Goal: Share content: Share content

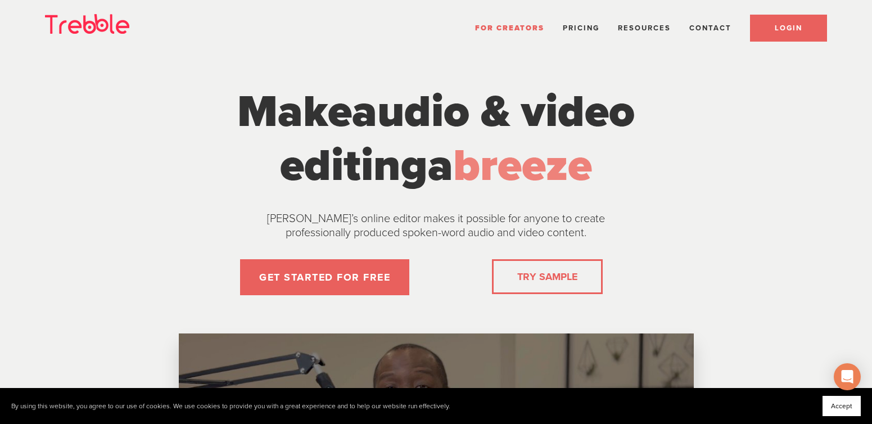
click at [788, 30] on span "LOGIN" at bounding box center [788, 28] width 28 height 9
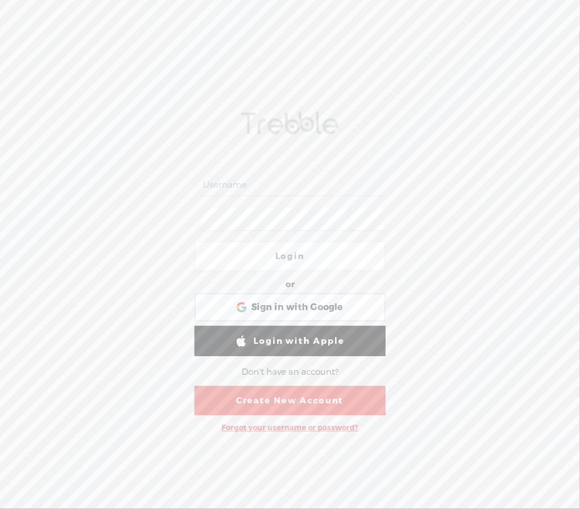
click at [301, 193] on input "text" at bounding box center [292, 185] width 183 height 22
type input "[EMAIL_ADDRESS][DOMAIN_NAME]"
click at [282, 304] on span "Sign in with Google" at bounding box center [297, 308] width 92 height 12
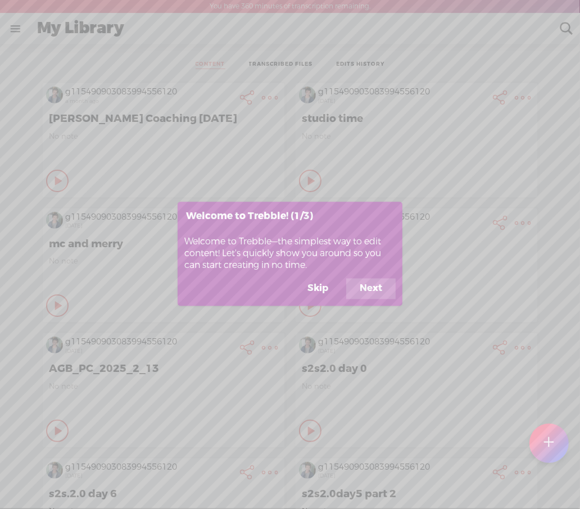
click at [324, 291] on button "Skip" at bounding box center [318, 288] width 48 height 21
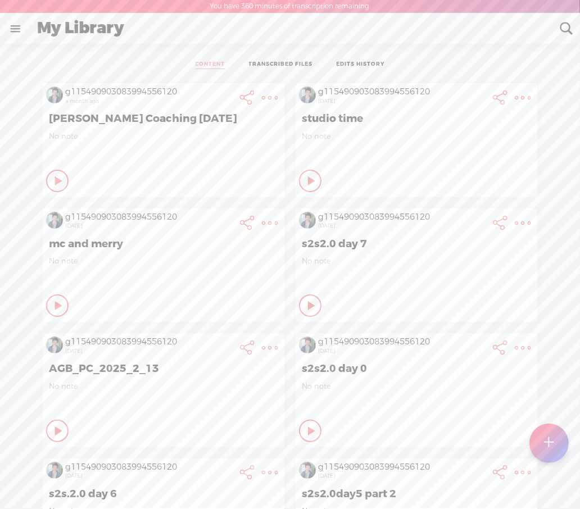
click at [547, 448] on t at bounding box center [549, 443] width 10 height 25
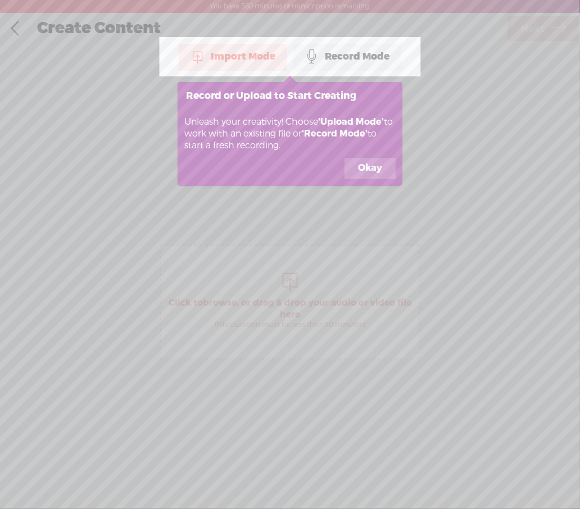
click at [371, 173] on button "Okay" at bounding box center [369, 168] width 51 height 21
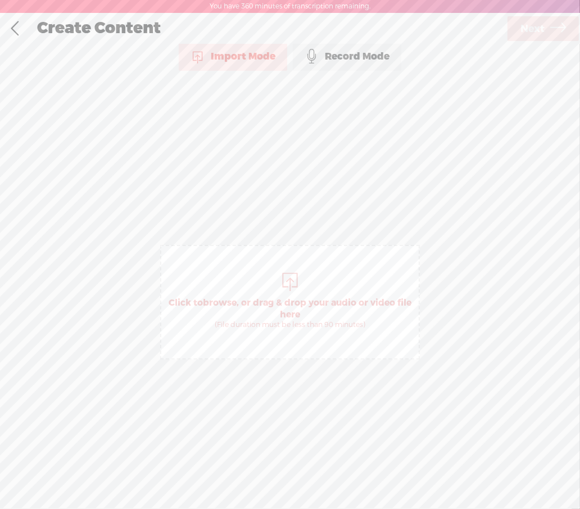
click at [216, 60] on div "Import Mode" at bounding box center [233, 57] width 108 height 28
click at [273, 293] on span "Click to browse , or drag & drop your audio or video file here (File duration m…" at bounding box center [289, 313] width 257 height 43
click at [534, 23] on span "Next" at bounding box center [532, 29] width 24 height 29
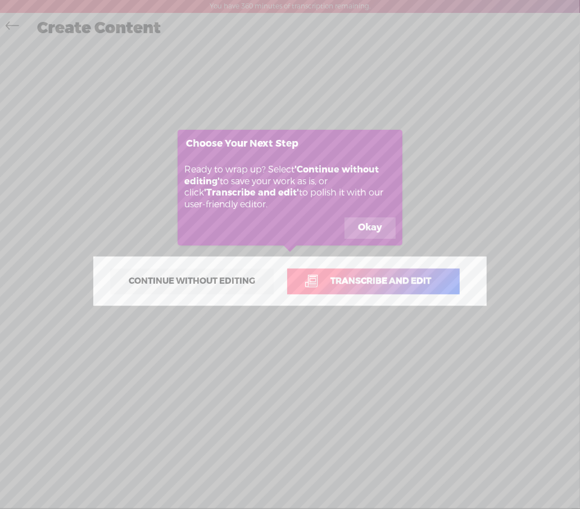
click at [364, 287] on span "Transcribe and edit" at bounding box center [381, 281] width 124 height 13
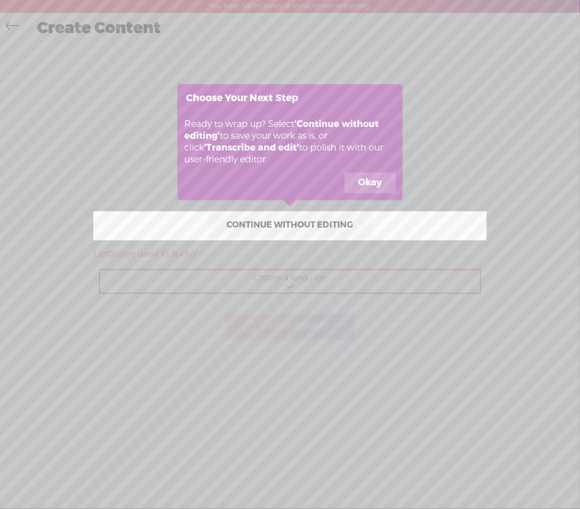
click at [374, 178] on button "Okay" at bounding box center [369, 183] width 51 height 21
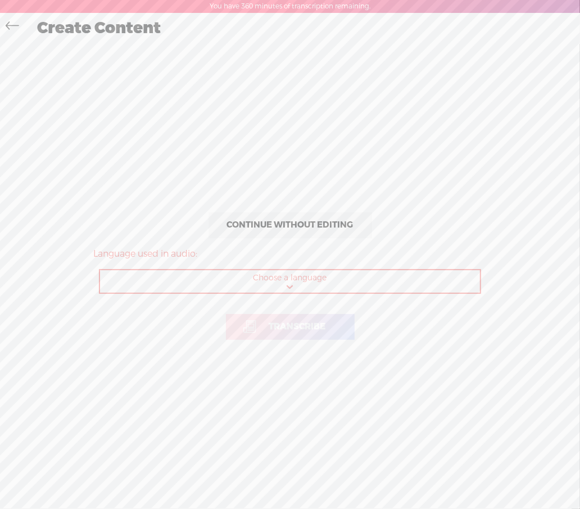
click at [294, 226] on span "Continue without editing" at bounding box center [290, 225] width 150 height 16
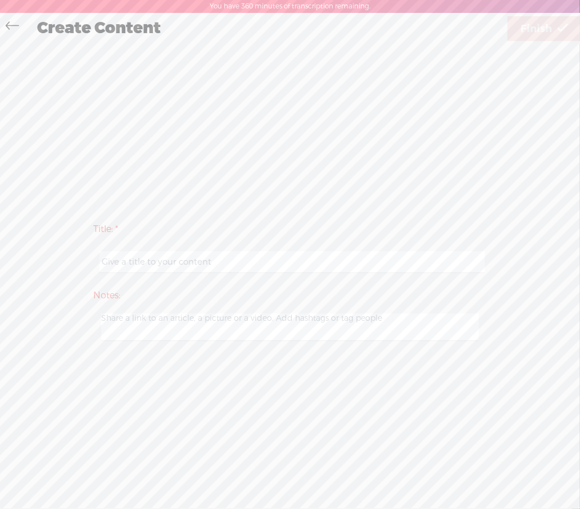
click at [12, 26] on icon at bounding box center [12, 27] width 13 height 25
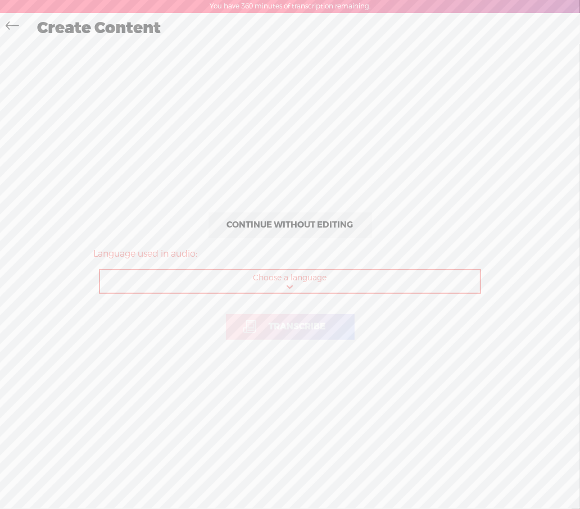
click at [244, 276] on select "Choose a language Afrikaans Albanian Amharic Arabic, Gulf Arabic, Modern Standa…" at bounding box center [290, 281] width 381 height 23
click at [230, 283] on select "Choose a language Afrikaans Albanian Amharic Arabic, Gulf Arabic, Modern Standa…" at bounding box center [290, 281] width 381 height 23
click at [292, 281] on select "Choose a language Afrikaans Albanian Amharic Arabic, Gulf Arabic, Modern Standa…" at bounding box center [290, 281] width 381 height 23
select select "en-US"
click at [100, 270] on select "Choose a language Afrikaans Albanian Amharic Arabic, Gulf Arabic, Modern Standa…" at bounding box center [290, 281] width 381 height 23
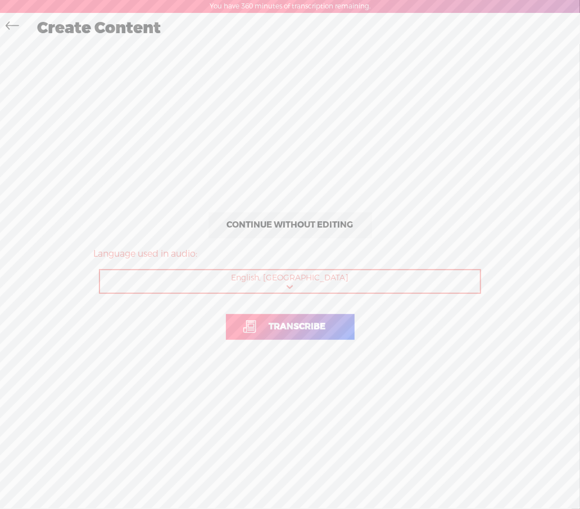
click at [284, 325] on span "Transcribe" at bounding box center [297, 326] width 80 height 13
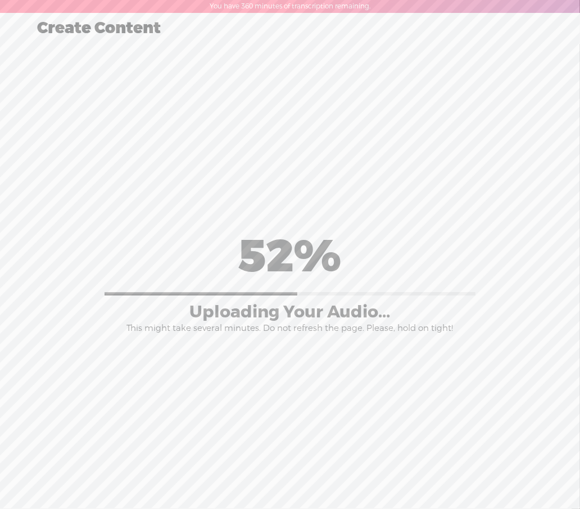
click at [206, 502] on div "Continue without editing Transcribe and edit Language used in audio: English, U…" at bounding box center [289, 281] width 557 height 477
click at [289, 482] on div "Continue without editing Transcribe and edit Language used in audio: English, U…" at bounding box center [289, 281] width 557 height 477
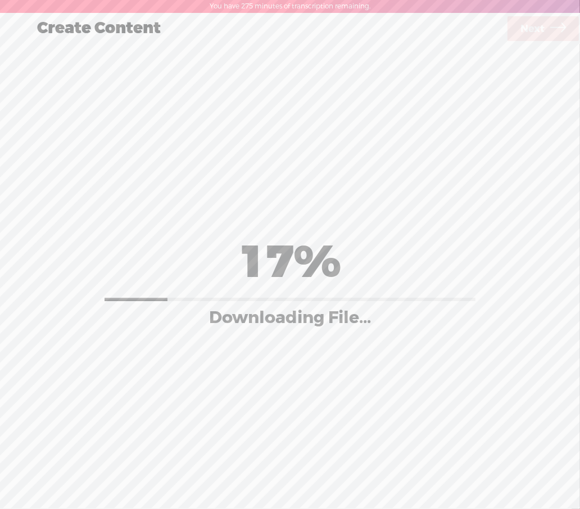
click at [52, 30] on div "Create Content" at bounding box center [267, 28] width 477 height 29
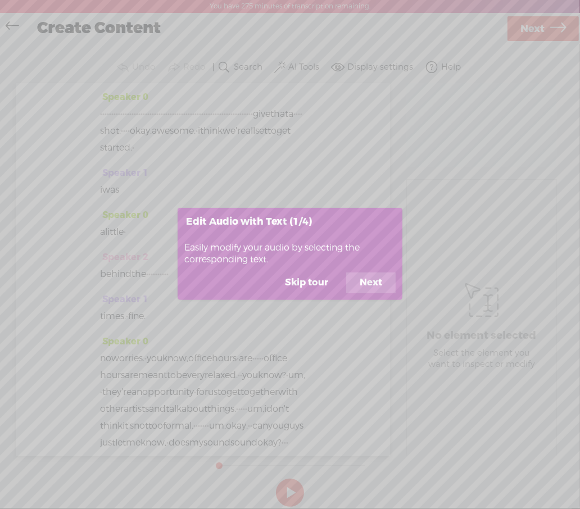
click at [362, 281] on button "Next" at bounding box center [370, 283] width 49 height 21
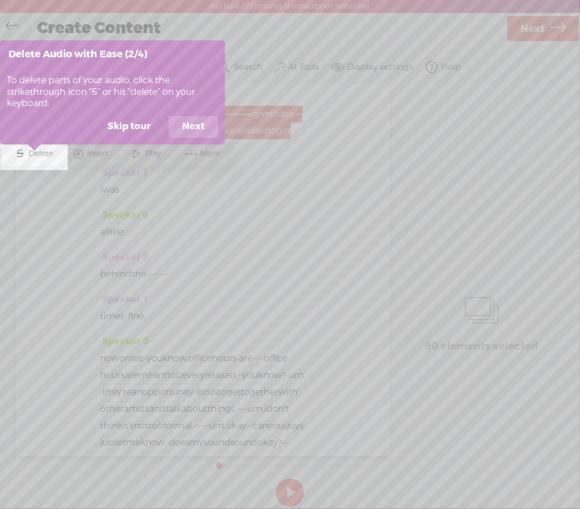
click at [125, 126] on button "Skip tour" at bounding box center [129, 126] width 70 height 21
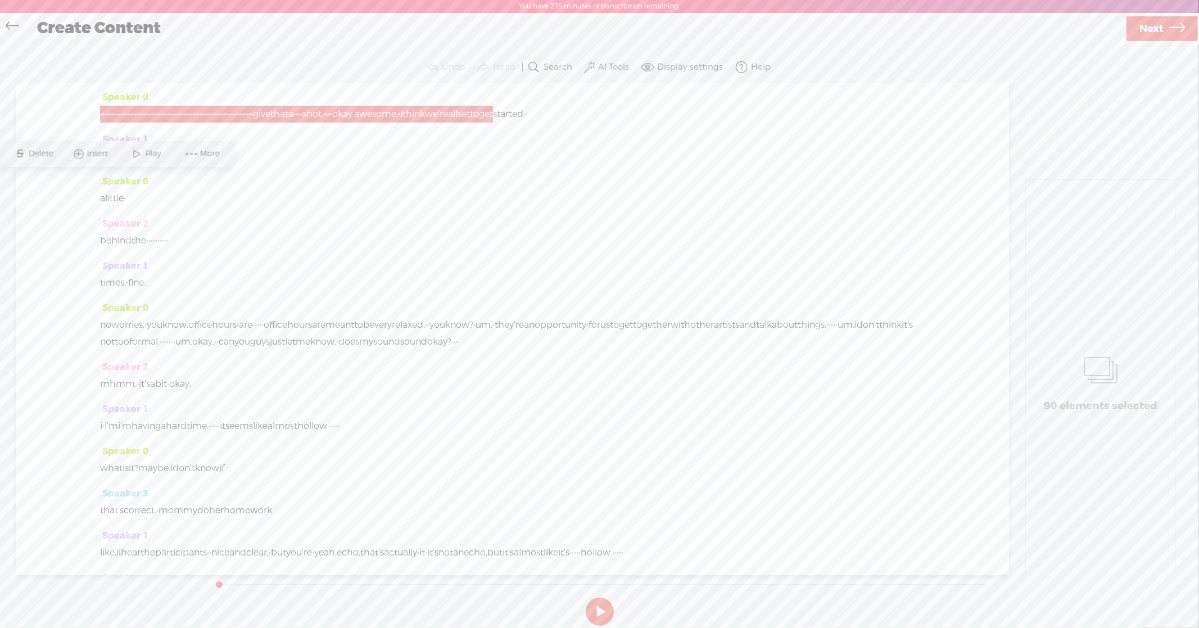
click at [579, 215] on div "Speaker 0 a little ·" at bounding box center [512, 194] width 824 height 42
click at [467, 284] on div "Speaker 1 times. · fine." at bounding box center [512, 278] width 824 height 42
click at [325, 333] on span "are" at bounding box center [318, 324] width 13 height 17
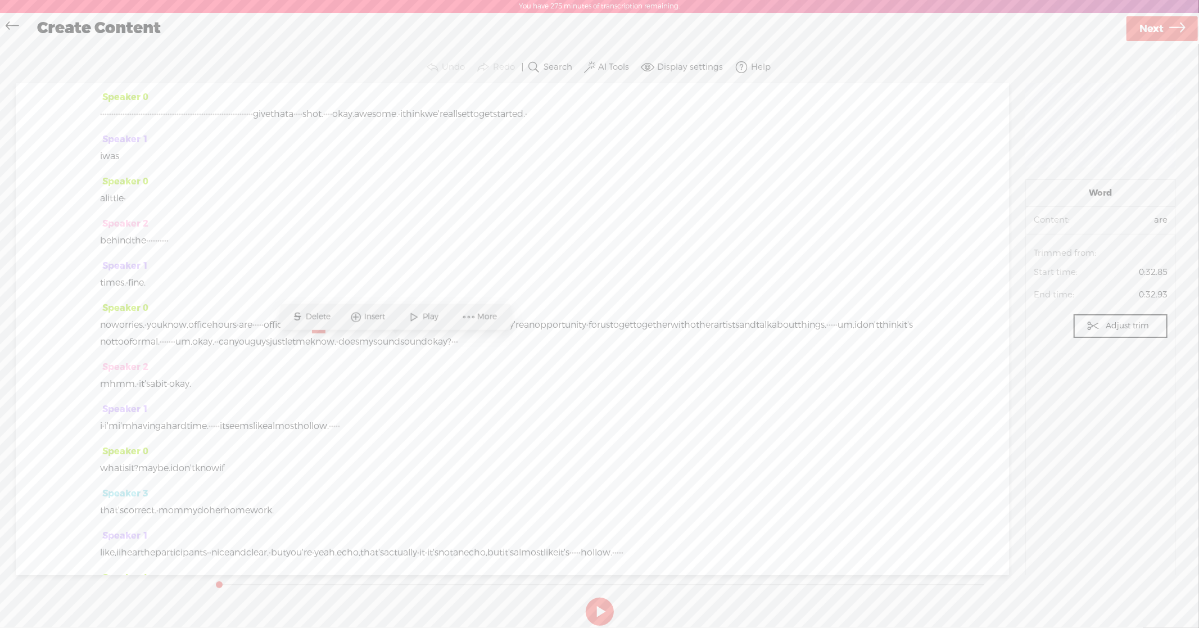
click at [579, 509] on button at bounding box center [600, 611] width 28 height 28
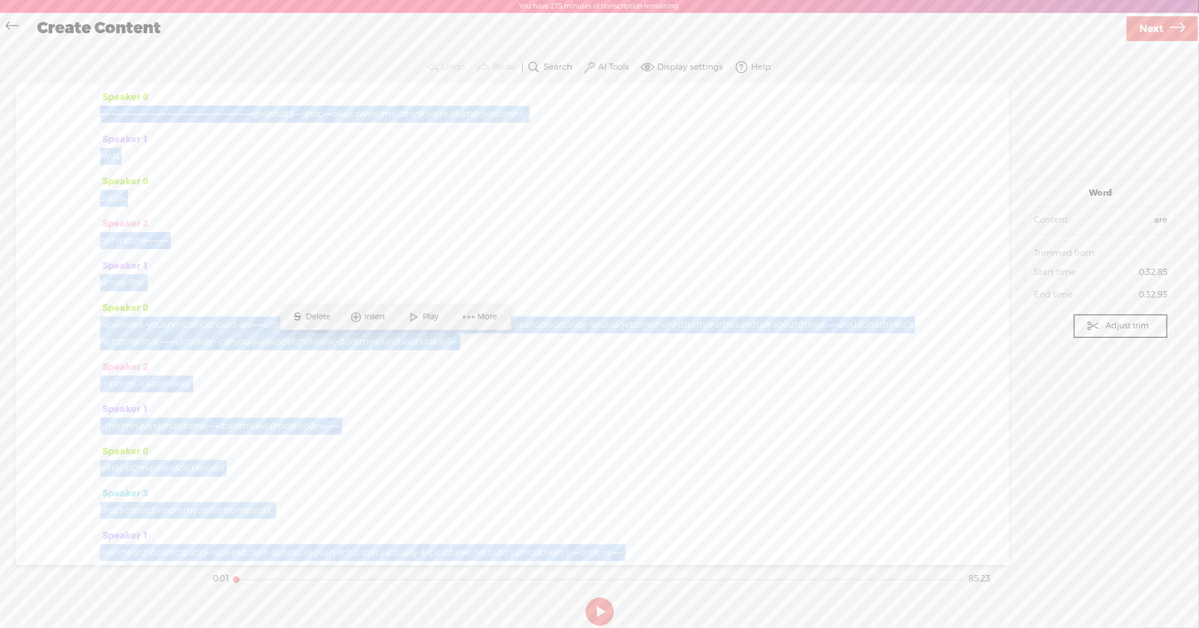
drag, startPoint x: 453, startPoint y: 362, endPoint x: 43, endPoint y: 15, distance: 537.5
click at [43, 15] on div "Create Content Use text-to-audio Use voice actor Record From This Browser Use p…" at bounding box center [599, 320] width 1199 height 614
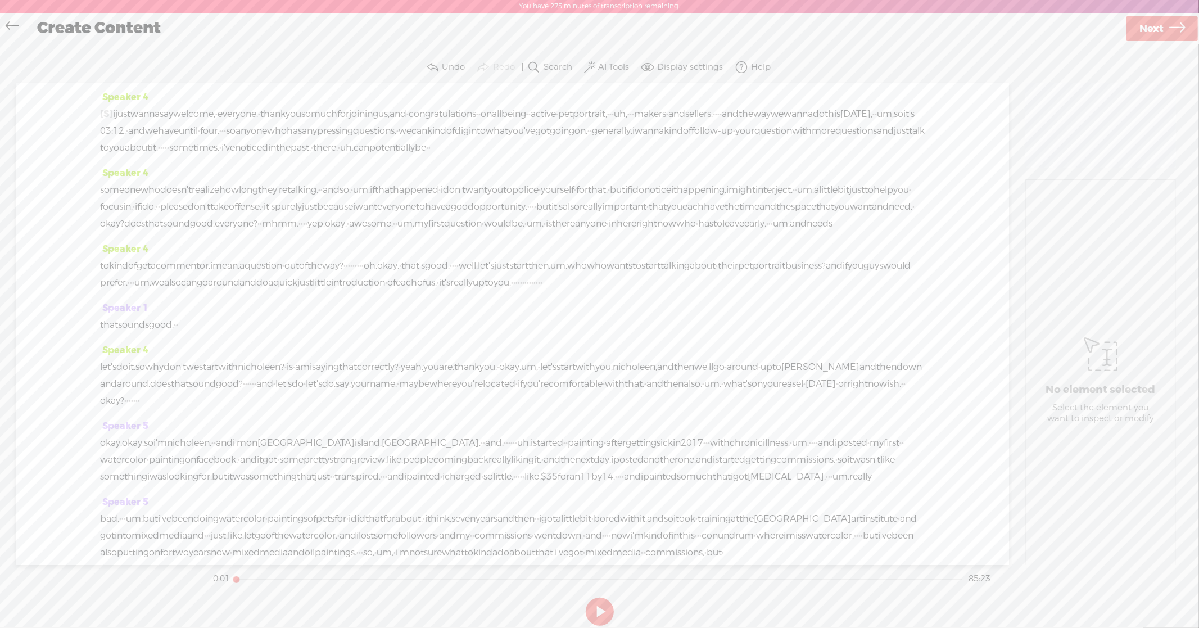
click at [130, 115] on span "just" at bounding box center [122, 114] width 15 height 17
click at [579, 509] on button at bounding box center [600, 611] width 28 height 28
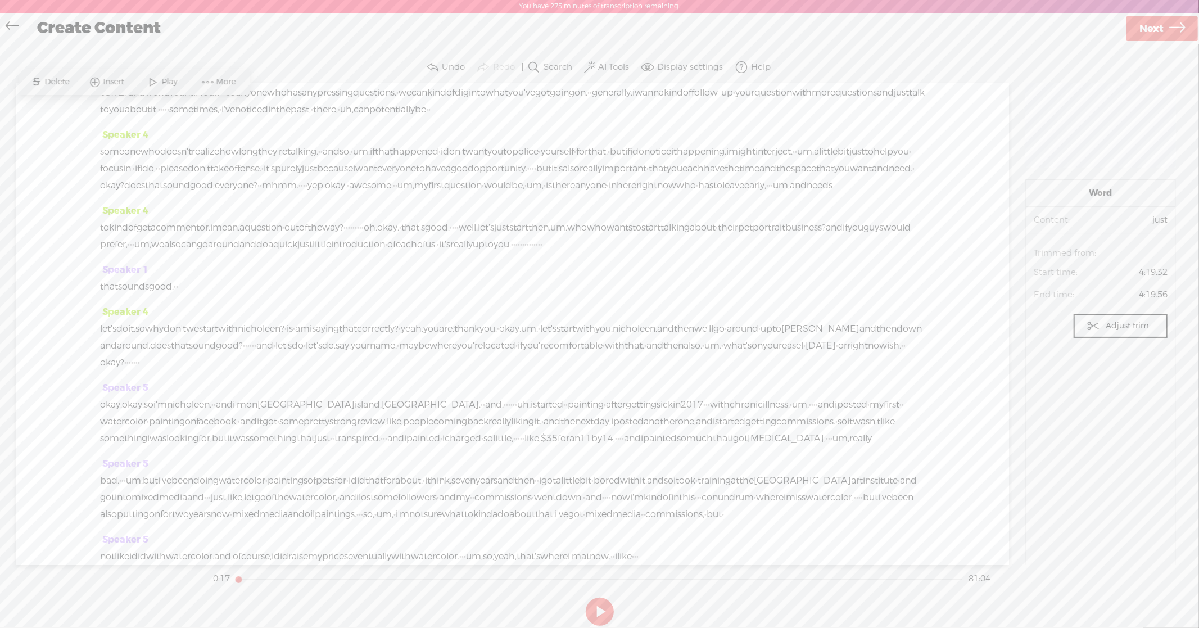
scroll to position [3, 0]
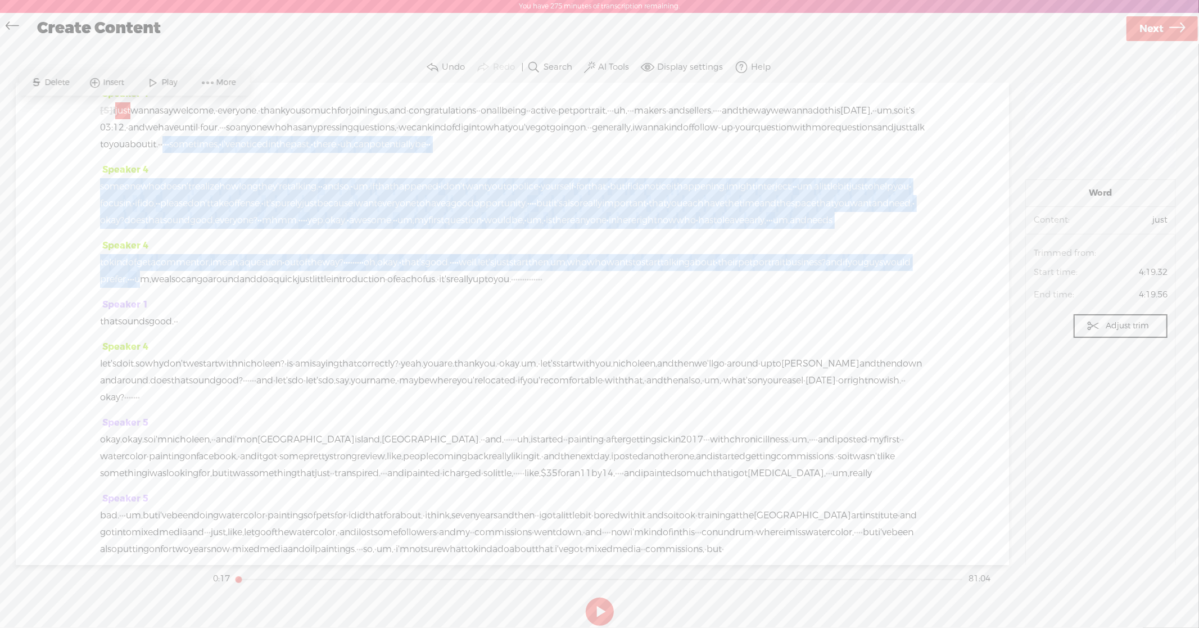
drag, startPoint x: 711, startPoint y: 142, endPoint x: 434, endPoint y: 316, distance: 327.6
click at [434, 316] on div "Speaker 4 [S] · · · · · · · · · · · · · · · · · · · · · · · · · · · · · · · · ·…" at bounding box center [512, 324] width 993 height 482
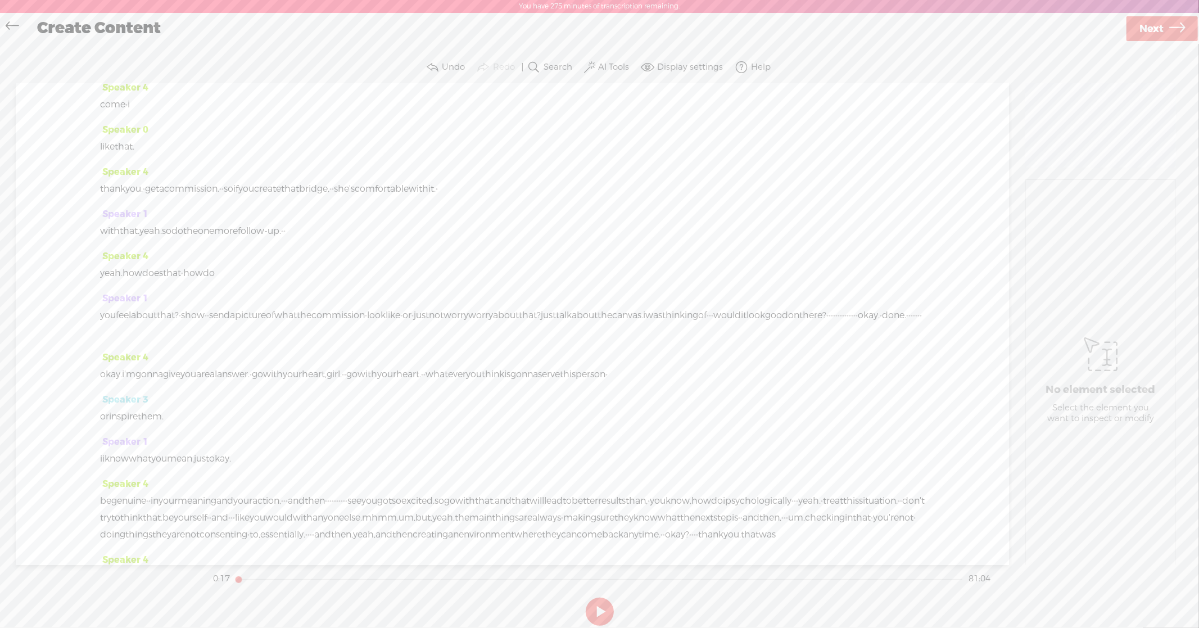
scroll to position [3053, 0]
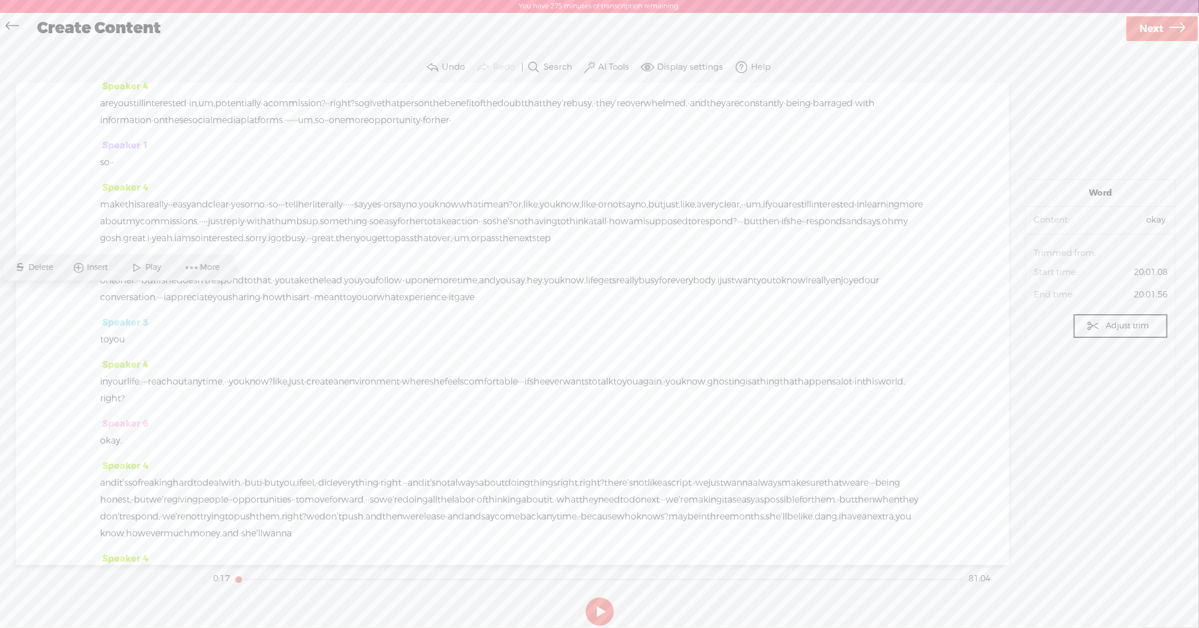
scroll to position [2986, 0]
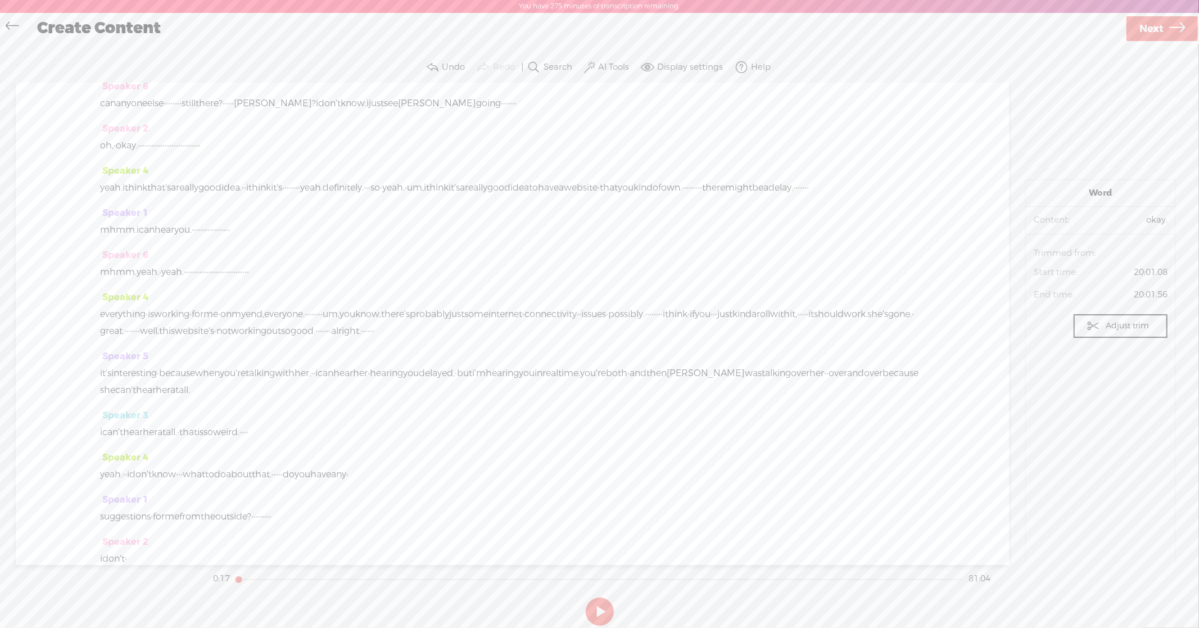
scroll to position [3558, 0]
drag, startPoint x: 343, startPoint y: 312, endPoint x: 420, endPoint y: 455, distance: 162.2
click at [420, 455] on div "Speaker 4 [S] · · · · · · · · · · · · · · · · · · · · · · · · · · · · · · · · ·…" at bounding box center [512, 324] width 993 height 482
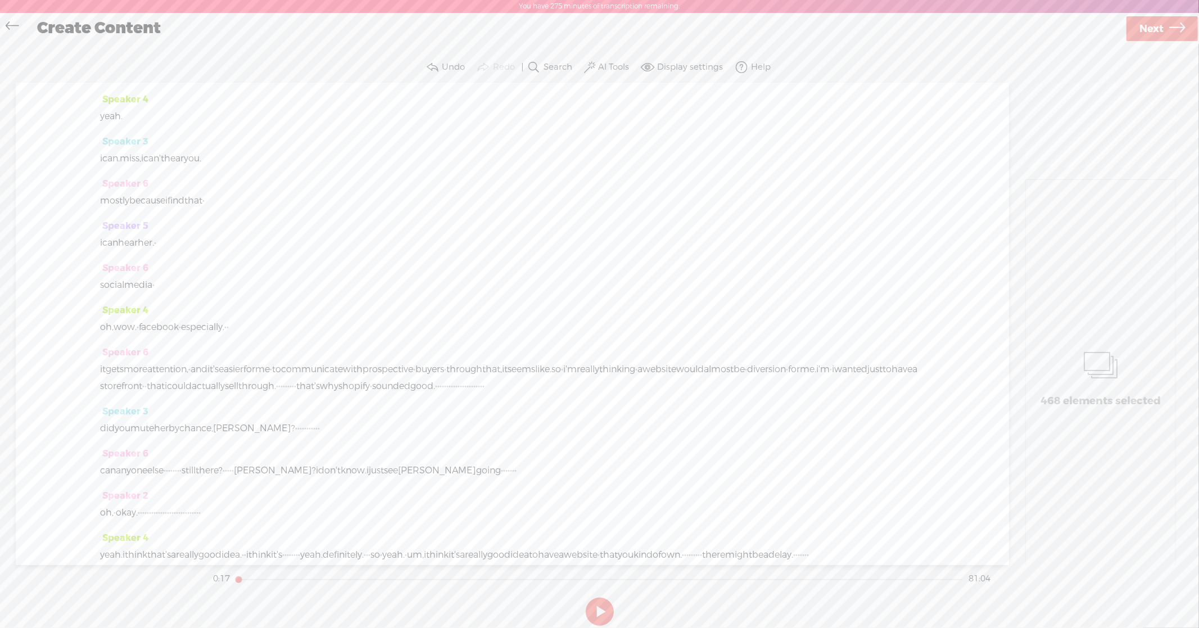
scroll to position [3282, 0]
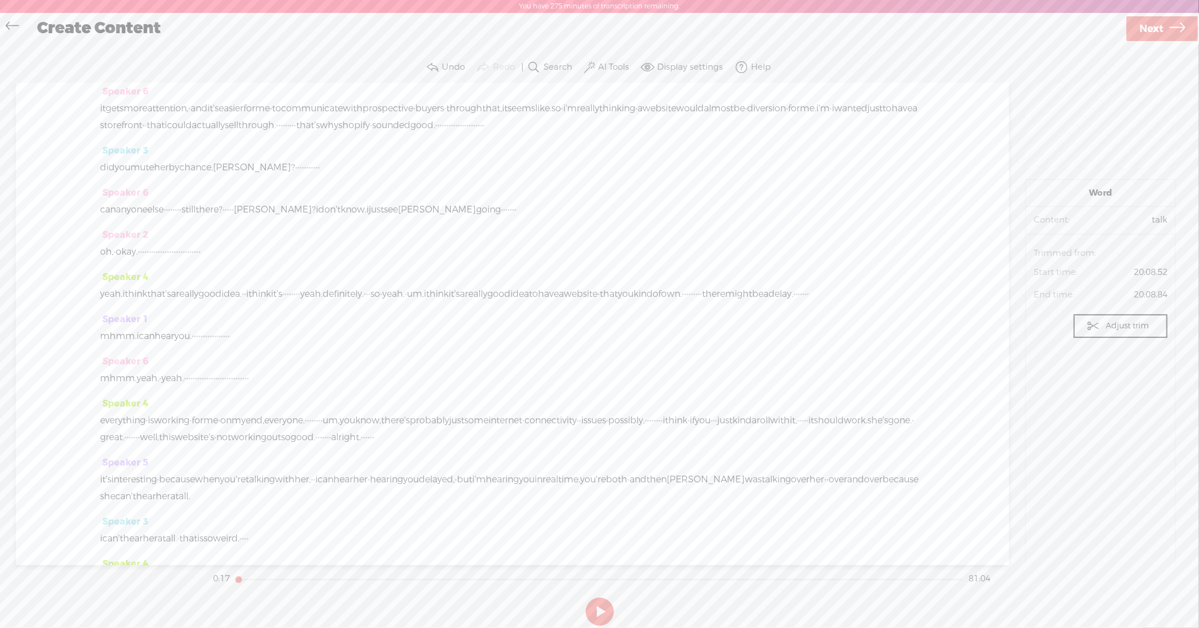
scroll to position [3592, 0]
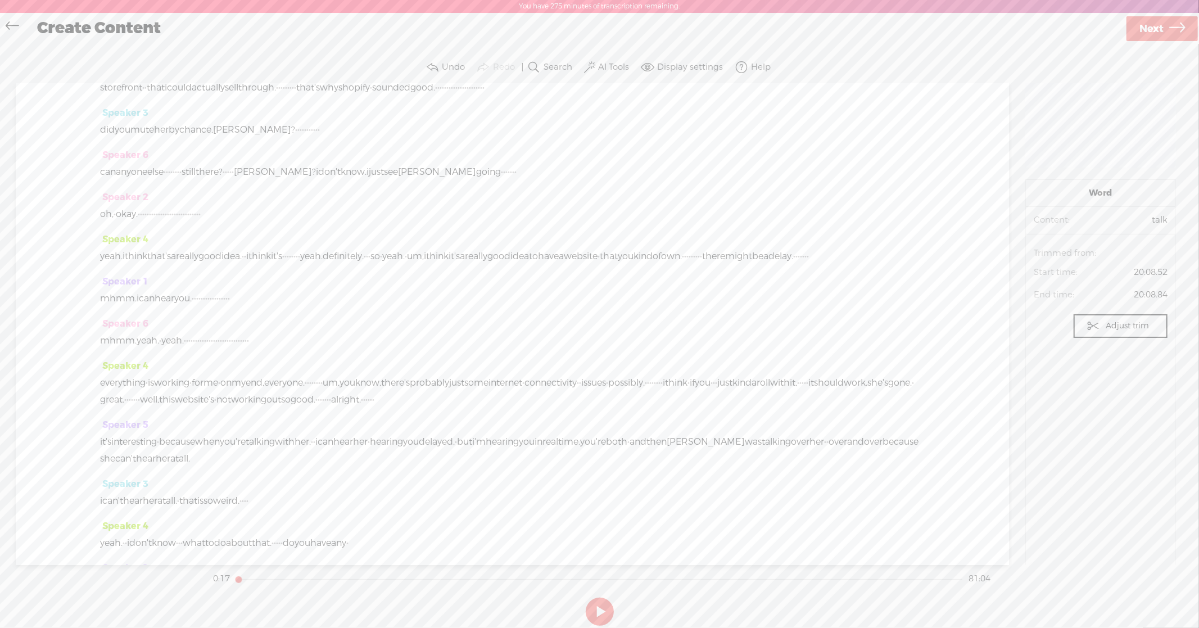
drag, startPoint x: 103, startPoint y: 212, endPoint x: 368, endPoint y: 276, distance: 271.8
click at [368, 276] on div "Speaker 4 [S] · · · · · · · · · · · · · · · · · · · · · · · · · · · · · · · · ·…" at bounding box center [512, 324] width 993 height 482
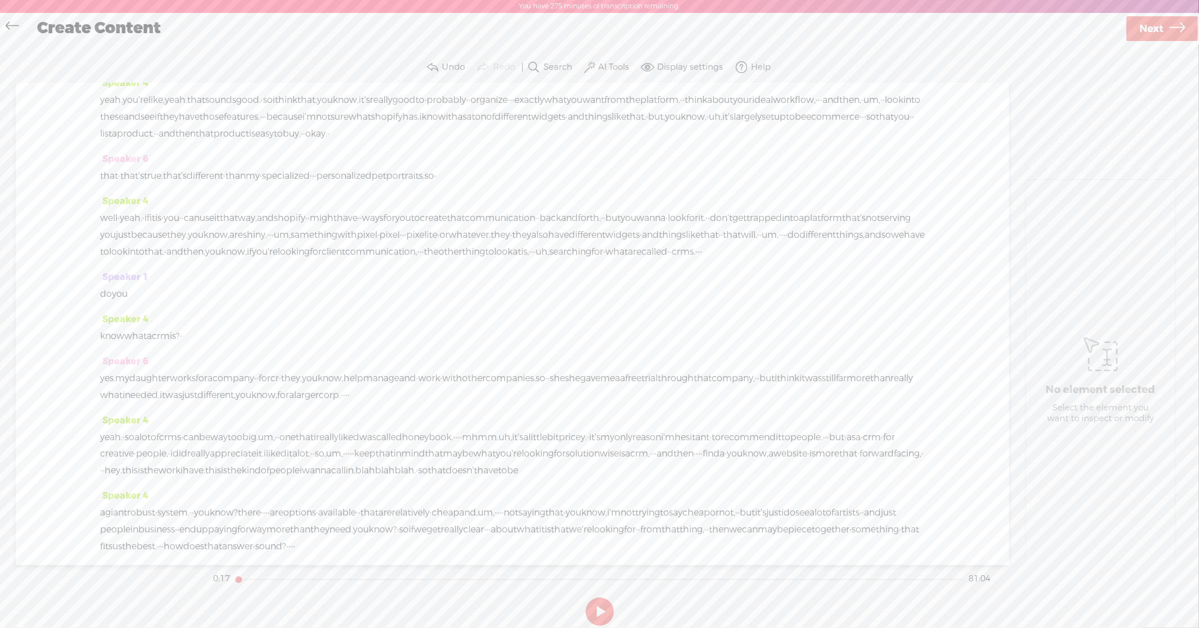
scroll to position [5048, 0]
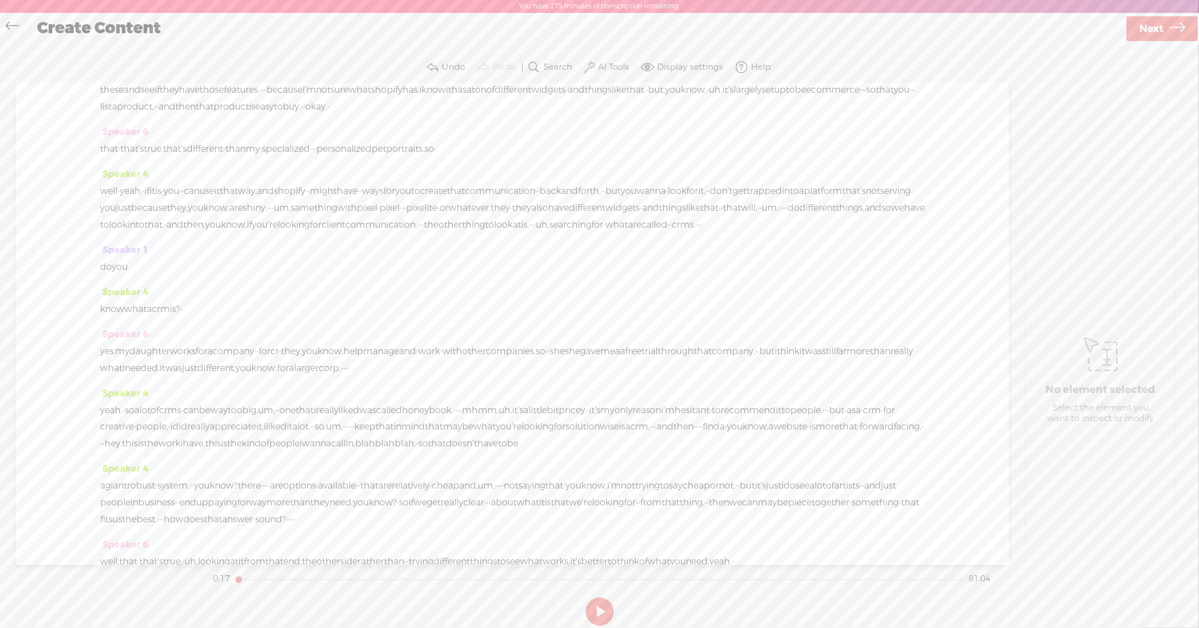
drag, startPoint x: 116, startPoint y: 184, endPoint x: 504, endPoint y: 140, distance: 390.7
click at [504, 140] on div "Speaker 4 [S] · · · · · · · · · · · · · · · · · · · · · · · · · · · · · · · · ·…" at bounding box center [512, 324] width 993 height 482
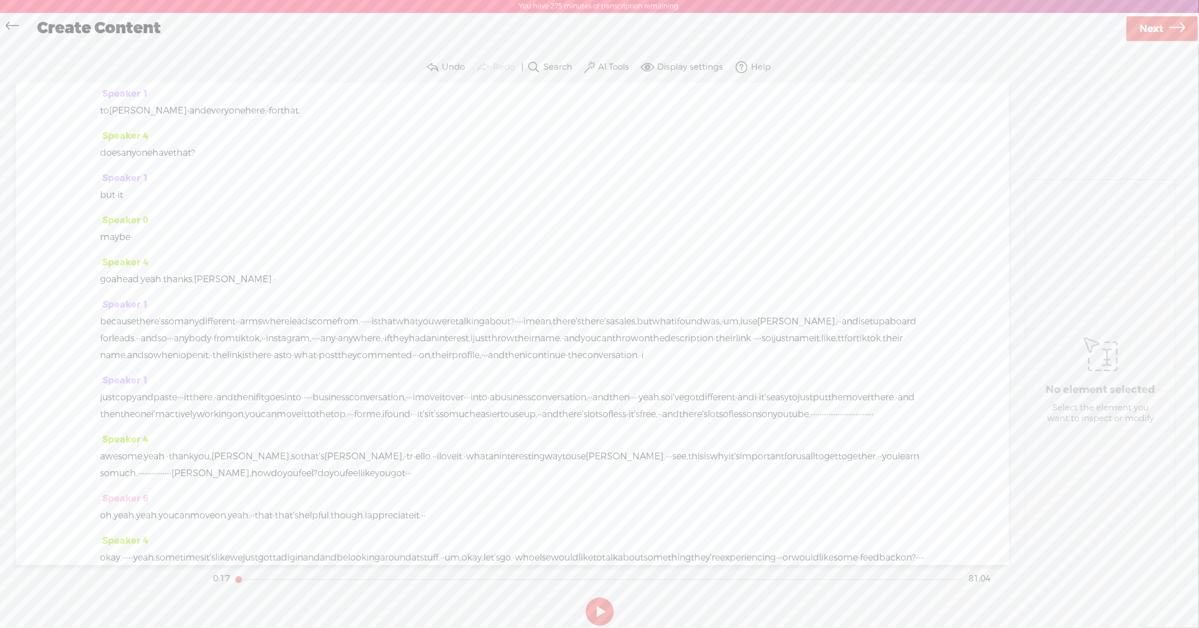
scroll to position [4195, 0]
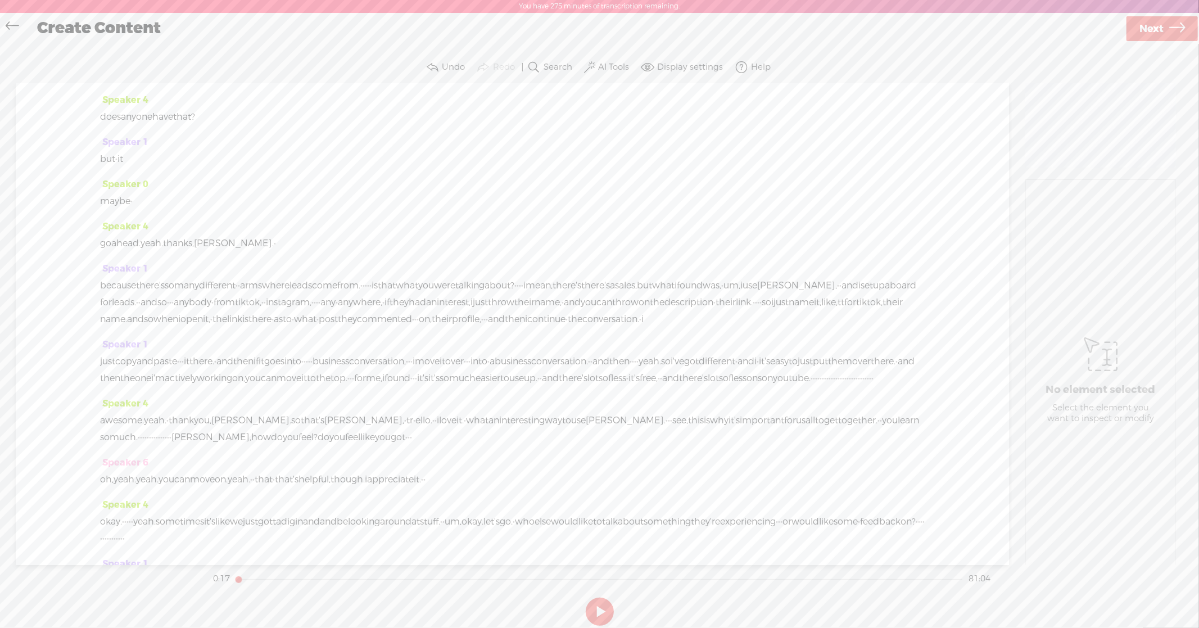
drag, startPoint x: 100, startPoint y: 223, endPoint x: 450, endPoint y: 253, distance: 351.4
click at [450, 253] on div "Speaker 4 [S] · · · · · · · · · · · · · · · · · · · · · · · · · · · · · · · · ·…" at bounding box center [512, 324] width 993 height 482
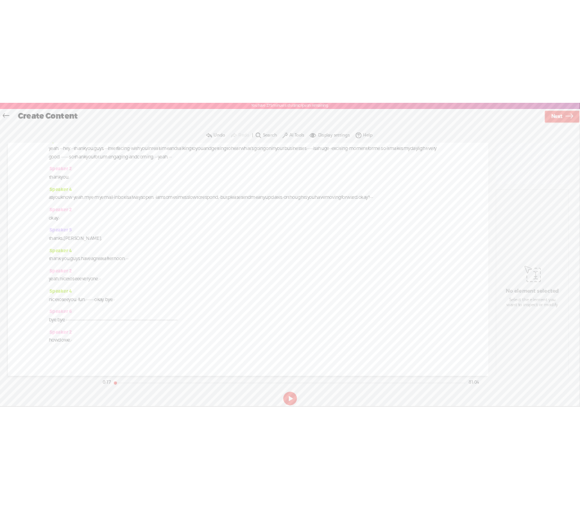
scroll to position [14394, 0]
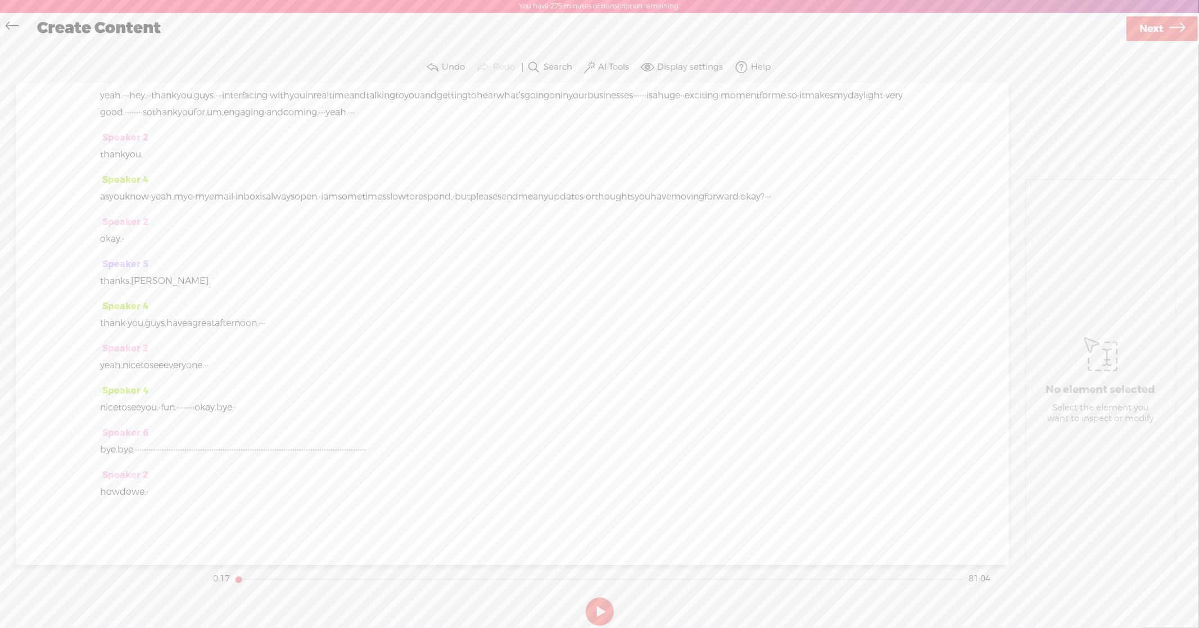
click at [579, 17] on span "Next" at bounding box center [1151, 29] width 24 height 29
click at [551, 311] on input "text" at bounding box center [601, 321] width 385 height 22
type input "Pet Portrait Business Office Hours [DATE]"
click at [579, 386] on textarea at bounding box center [600, 387] width 378 height 28
click at [579, 25] on span "Finish" at bounding box center [1154, 29] width 31 height 29
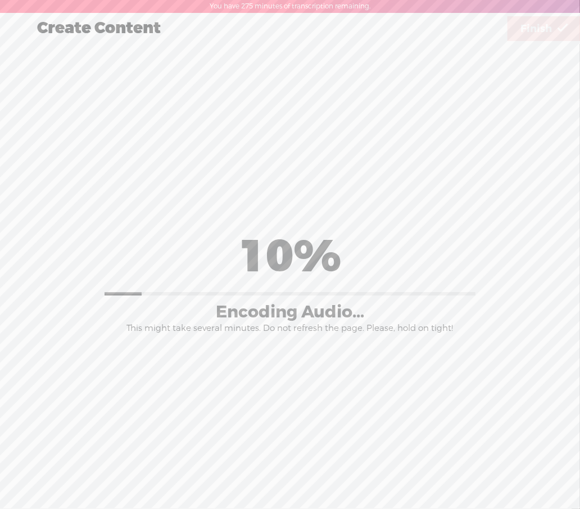
click at [90, 93] on div "Title: * Pet Portrait Business Office Hours [DATE] Notes: Save as a draft conte…" at bounding box center [289, 281] width 557 height 477
click at [27, 31] on div at bounding box center [15, 28] width 29 height 29
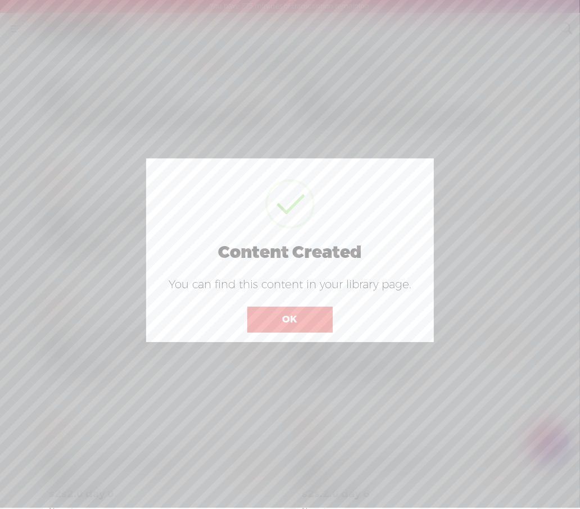
click at [296, 318] on button "OK" at bounding box center [289, 320] width 85 height 26
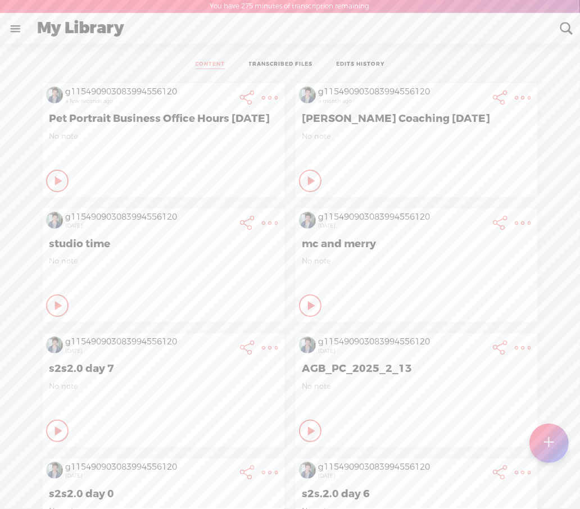
click at [262, 97] on t at bounding box center [270, 98] width 16 height 16
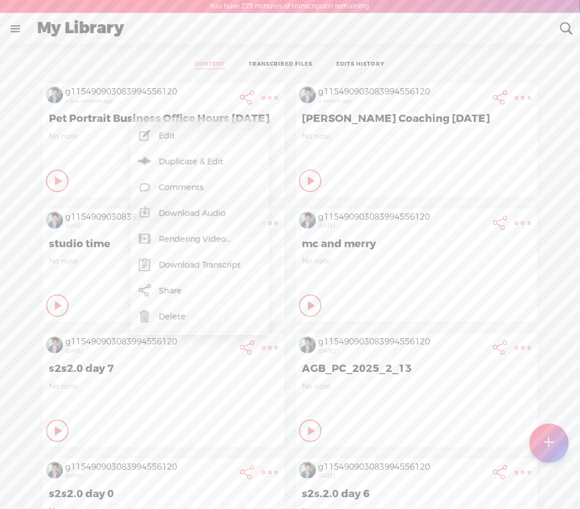
click at [177, 285] on link "Share" at bounding box center [199, 291] width 127 height 26
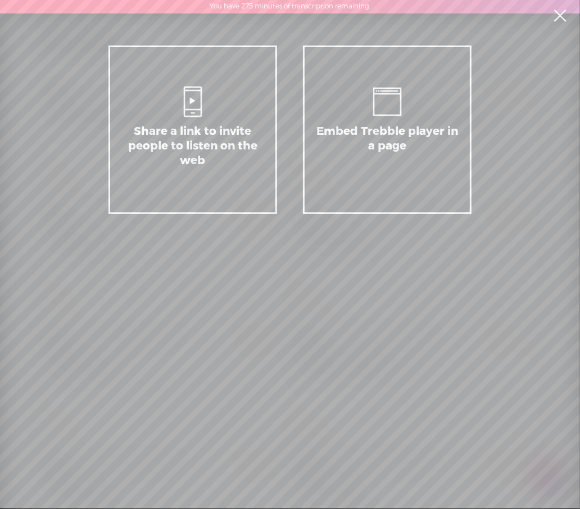
click at [385, 144] on div "Embed Trebble player in a page" at bounding box center [387, 152] width 142 height 56
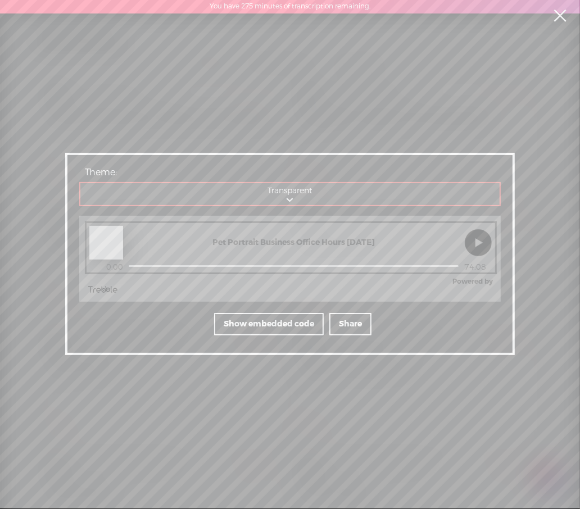
click at [296, 196] on select "Transparent Blurred cover art" at bounding box center [290, 194] width 420 height 23
click at [80, 185] on select "Transparent Blurred cover art" at bounding box center [290, 194] width 420 height 23
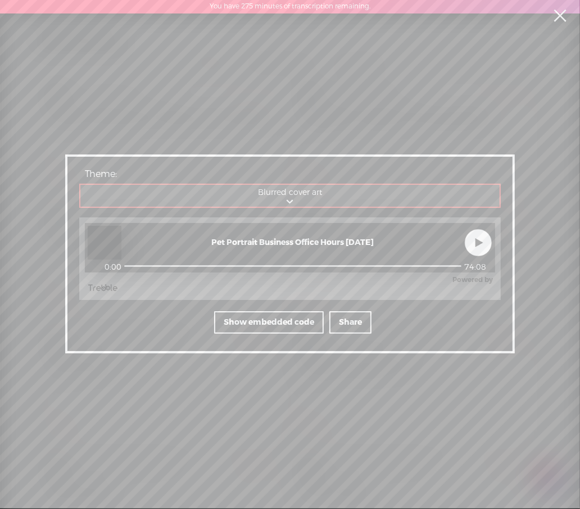
click at [255, 237] on td "Pet Portrait Business Office Hours [DATE]" at bounding box center [292, 243] width 337 height 34
click at [281, 198] on select "Transparent Blurred cover art" at bounding box center [290, 196] width 420 height 23
select select "transparent"
click at [80, 185] on select "Transparent Blurred cover art" at bounding box center [290, 196] width 420 height 23
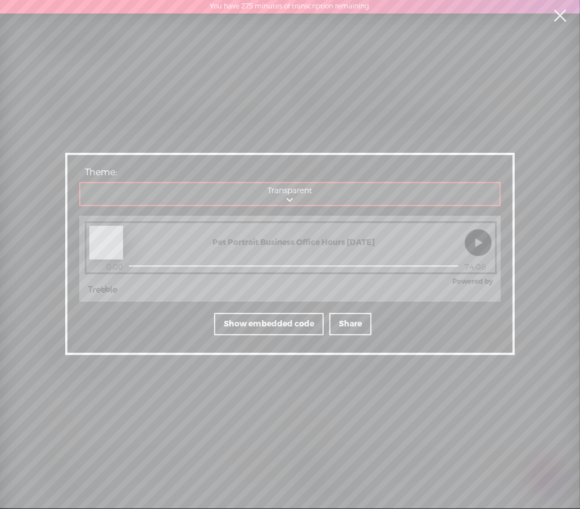
click at [293, 324] on div "Show embedded code" at bounding box center [269, 324] width 110 height 22
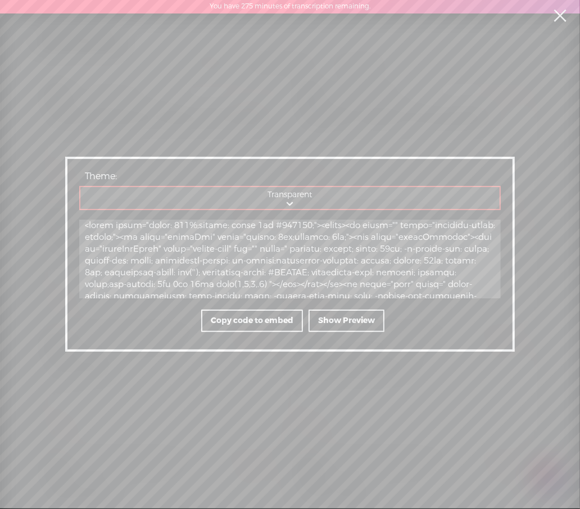
click at [353, 328] on div "Show Preview" at bounding box center [347, 321] width 76 height 22
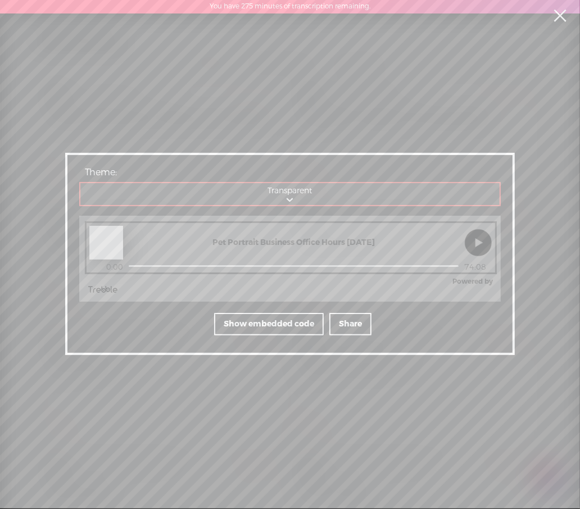
click at [298, 217] on div "Pet Portrait Business Office Hours [DATE] 0:00 74:08 Powered by" at bounding box center [289, 259] width 421 height 87
click at [131, 229] on td "Pet Portrait Business Office Hours [DATE]" at bounding box center [293, 243] width 335 height 34
click at [99, 247] on div at bounding box center [106, 243] width 34 height 34
click at [565, 18] on link at bounding box center [560, 15] width 28 height 31
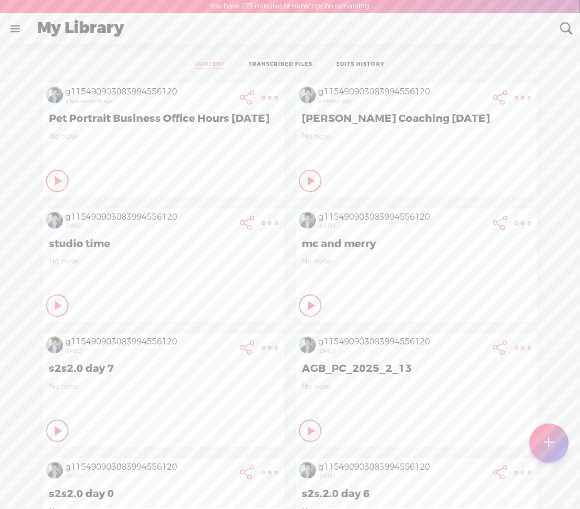
click at [239, 97] on t at bounding box center [247, 98] width 16 height 16
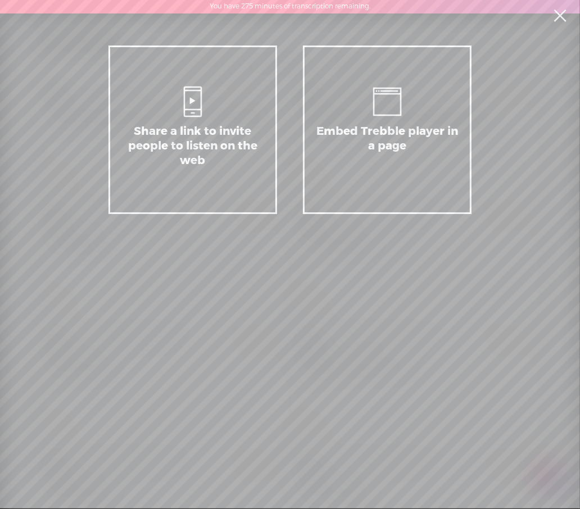
click at [194, 148] on div "Share a link to invite people to listen on the web" at bounding box center [193, 152] width 142 height 56
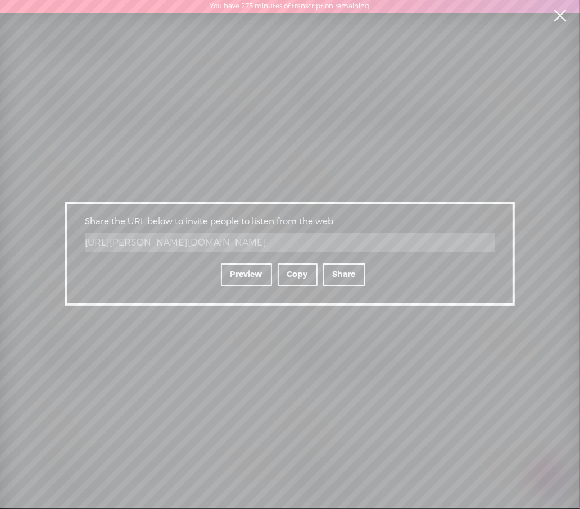
click at [291, 277] on div "Copy" at bounding box center [298, 275] width 40 height 22
click at [301, 117] on div "Share a link to invite people to listen on the web Embed Trebble player in a pa…" at bounding box center [290, 254] width 580 height 508
click at [565, 6] on link at bounding box center [560, 15] width 28 height 31
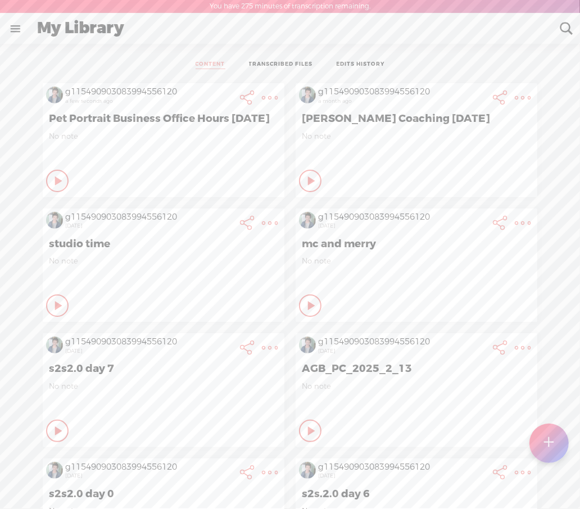
click at [262, 93] on t at bounding box center [270, 98] width 16 height 16
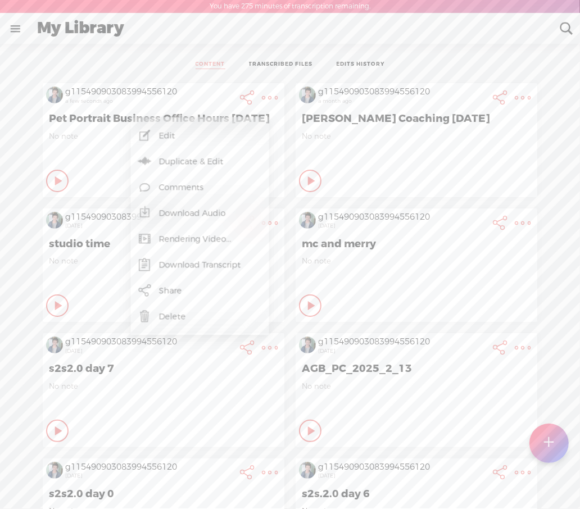
click at [206, 235] on link "Rendering Video..." at bounding box center [199, 239] width 127 height 26
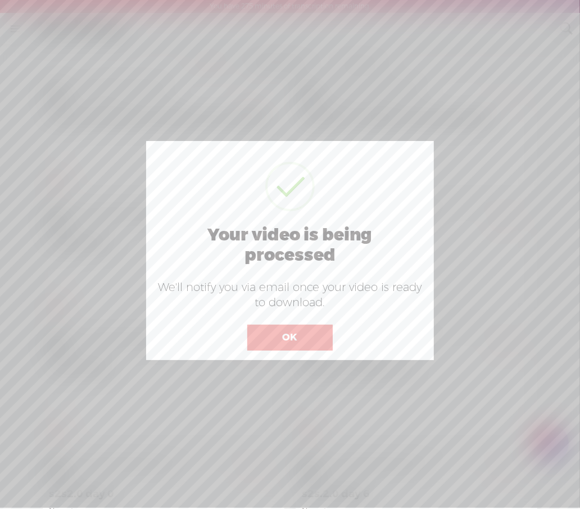
click at [298, 344] on button "OK" at bounding box center [289, 338] width 85 height 26
